Goal: Transaction & Acquisition: Purchase product/service

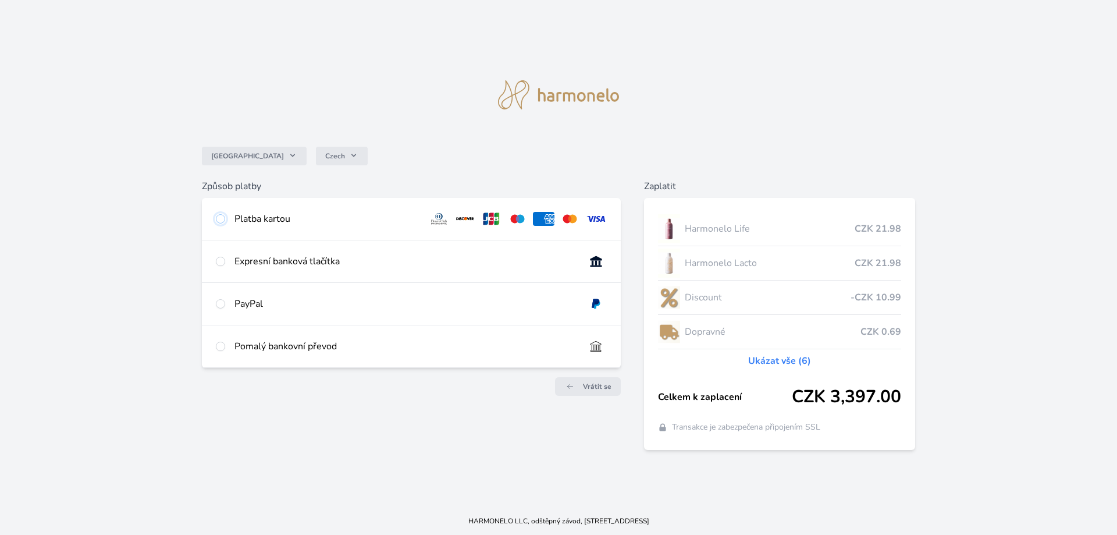
click at [220, 219] on input "radio" at bounding box center [220, 218] width 9 height 9
radio input "true"
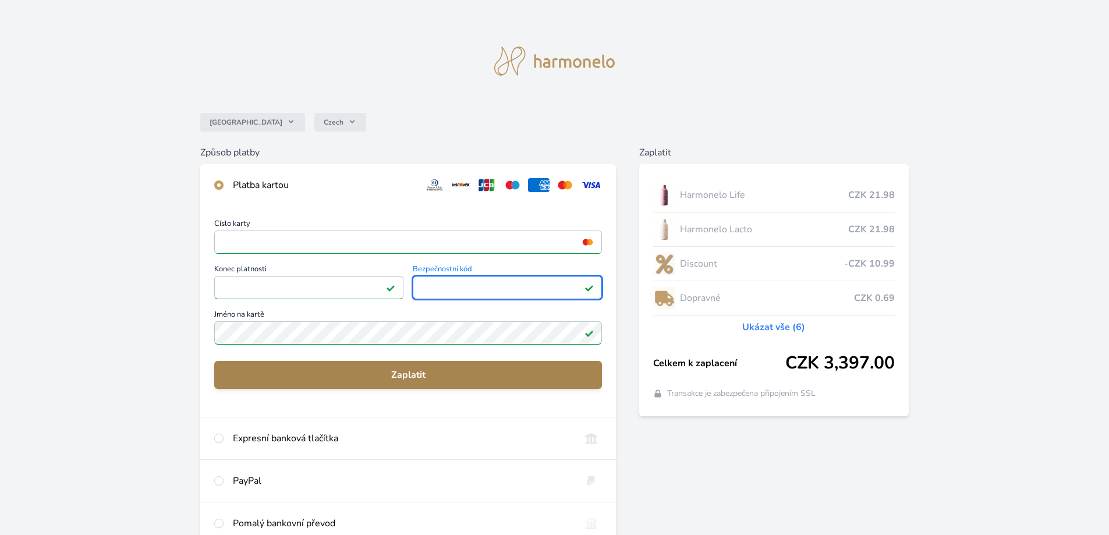
click at [408, 380] on span "Zaplatit" at bounding box center [407, 375] width 369 height 14
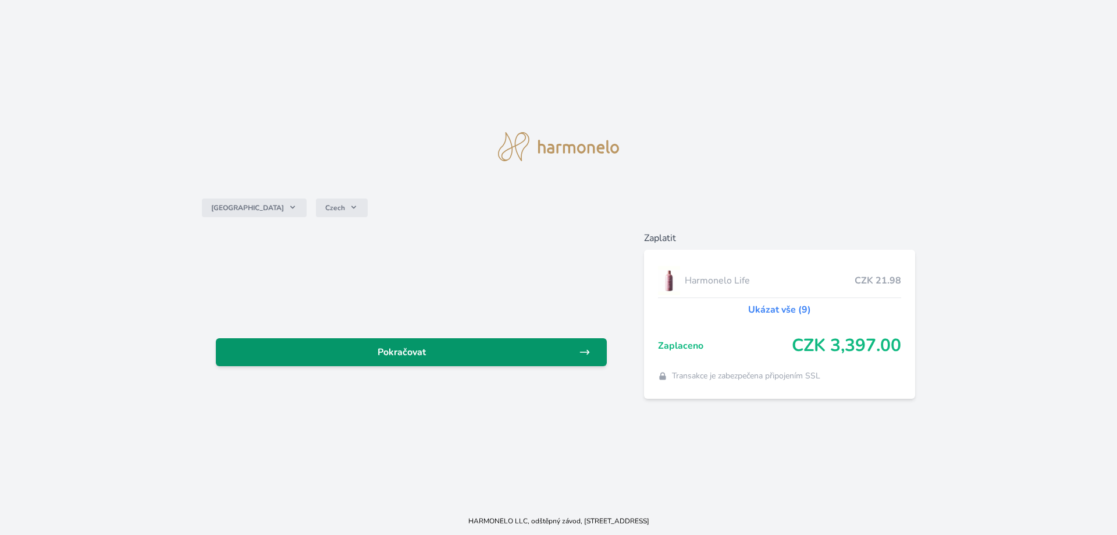
click at [416, 357] on span "Pokračovat" at bounding box center [402, 352] width 354 height 14
